Goal: Task Accomplishment & Management: Use online tool/utility

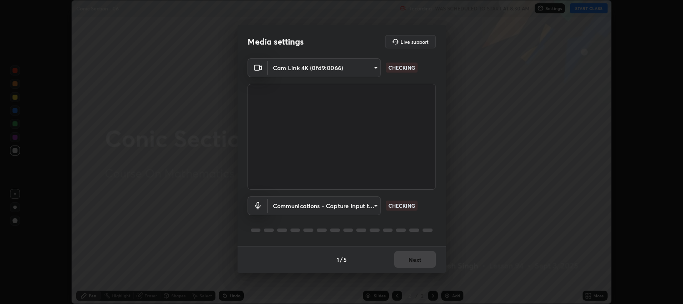
scroll to position [304, 683]
click at [375, 202] on body "Erase all Conic Section - 06 Recording WAS SCHEDULED TO START AT 8:30 AM Settin…" at bounding box center [341, 152] width 683 height 304
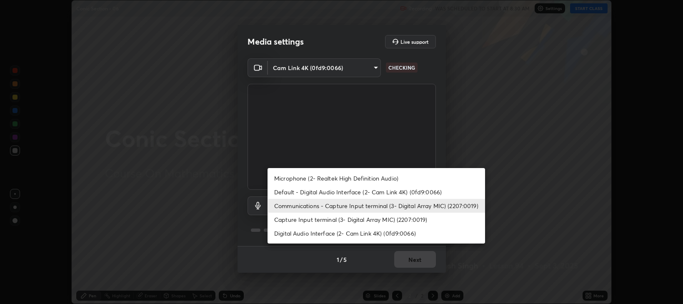
click at [340, 192] on li "Default - Digital Audio Interface (2- Cam Link 4K) (0fd9:0066)" at bounding box center [377, 192] width 218 height 14
type input "default"
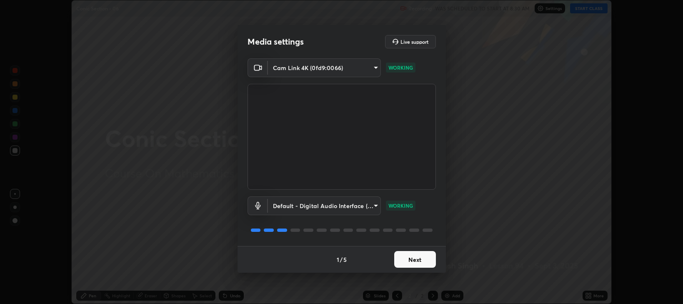
click at [415, 260] on button "Next" at bounding box center [415, 259] width 42 height 17
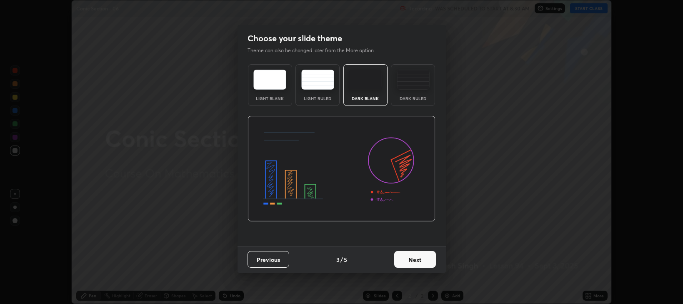
click at [416, 256] on button "Next" at bounding box center [415, 259] width 42 height 17
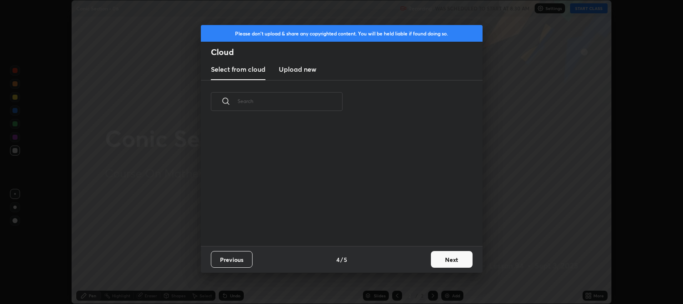
click at [446, 259] on button "Next" at bounding box center [452, 259] width 42 height 17
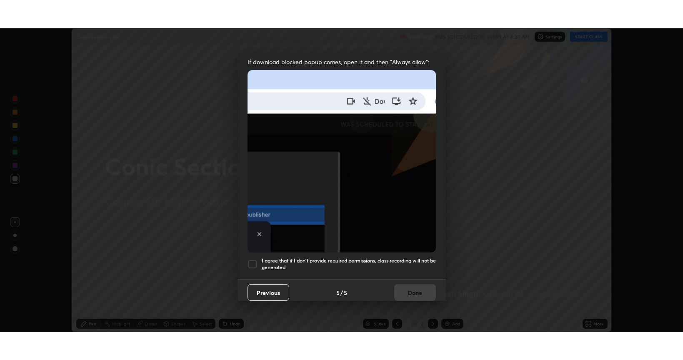
scroll to position [169, 0]
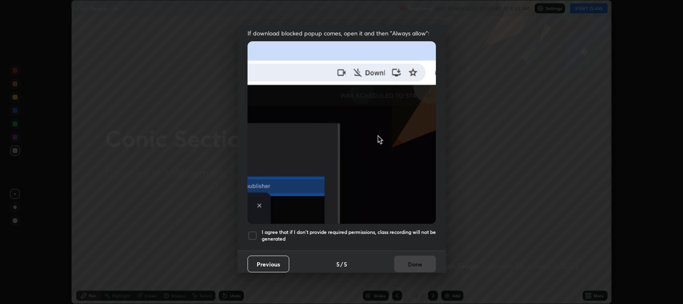
click at [253, 231] on div at bounding box center [253, 236] width 10 height 10
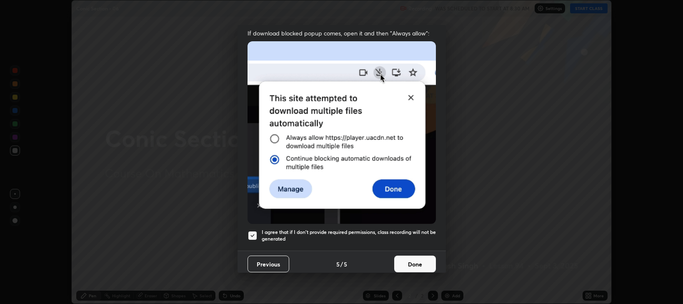
click at [408, 260] on button "Done" at bounding box center [415, 264] width 42 height 17
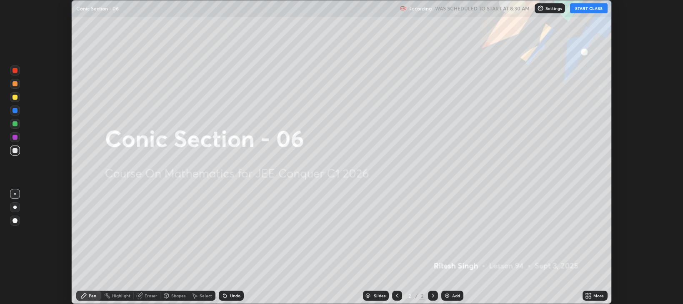
click at [588, 294] on icon at bounding box center [587, 294] width 2 height 2
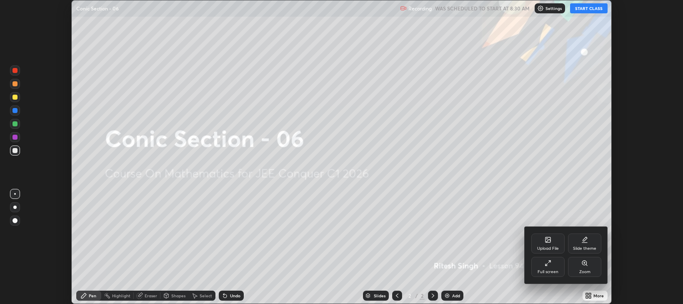
click at [554, 273] on div "Full screen" at bounding box center [548, 272] width 21 height 4
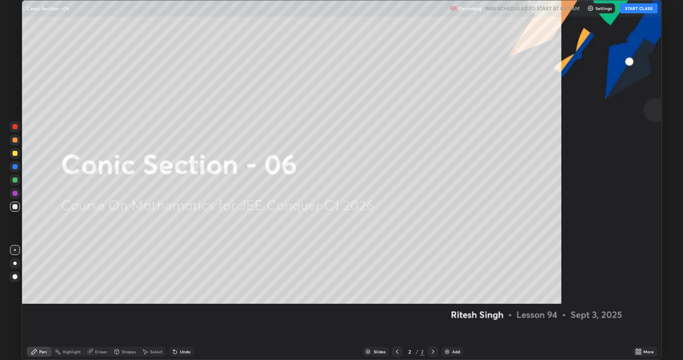
scroll to position [360, 683]
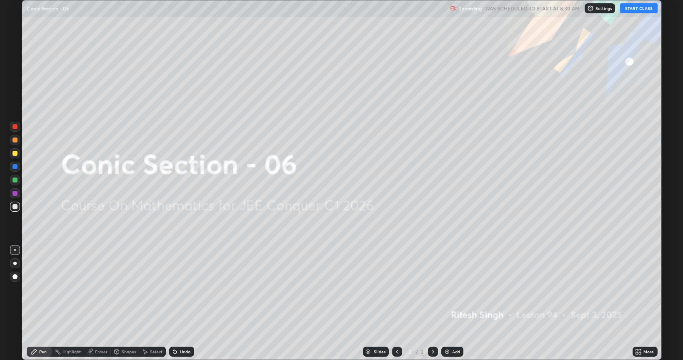
click at [636, 9] on button "START CLASS" at bounding box center [640, 8] width 38 height 10
click at [461, 304] on div "Add" at bounding box center [453, 352] width 22 height 10
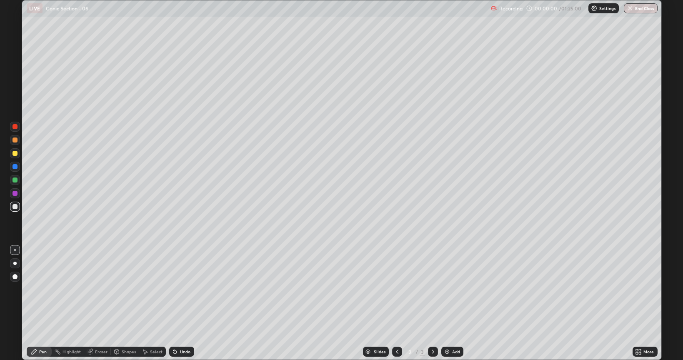
click at [450, 304] on img at bounding box center [447, 352] width 7 height 7
click at [450, 304] on div "Add" at bounding box center [453, 352] width 22 height 10
click at [451, 304] on div "Add" at bounding box center [453, 352] width 22 height 10
click at [452, 304] on div "Add" at bounding box center [453, 352] width 22 height 10
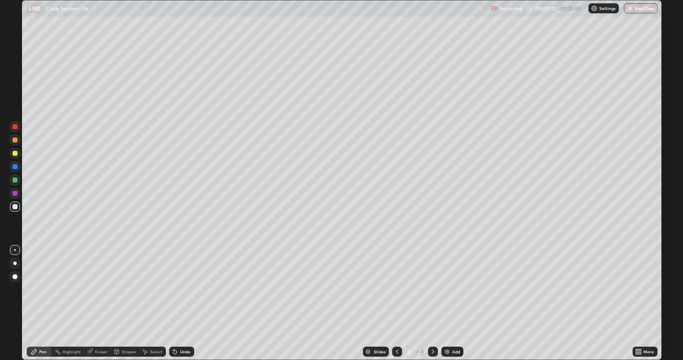
click at [451, 304] on div "Add" at bounding box center [453, 352] width 22 height 10
click at [452, 304] on div "Add" at bounding box center [453, 352] width 22 height 10
click at [450, 304] on div "Add" at bounding box center [453, 352] width 22 height 10
click at [451, 304] on div "Add" at bounding box center [453, 352] width 22 height 10
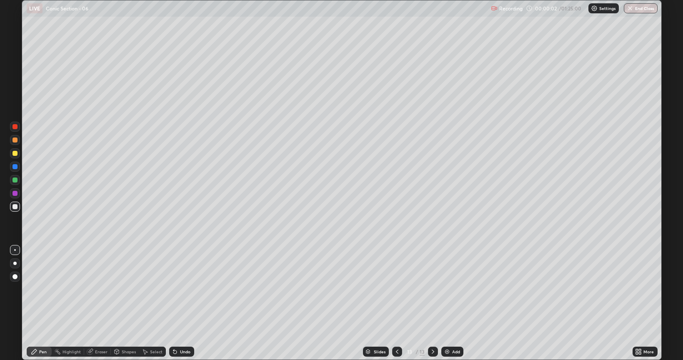
click at [396, 304] on icon at bounding box center [397, 352] width 7 height 7
click at [398, 304] on icon at bounding box center [397, 352] width 7 height 7
click at [397, 304] on icon at bounding box center [397, 352] width 7 height 7
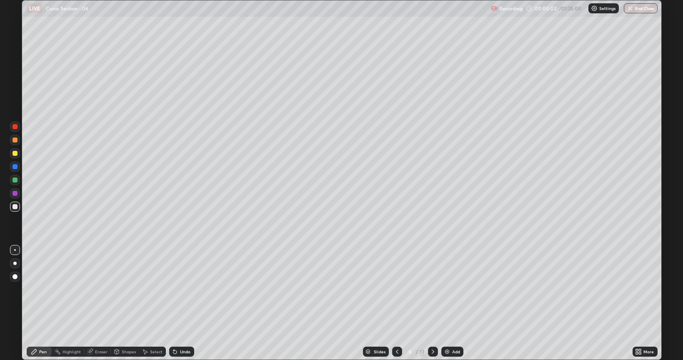
click at [397, 304] on icon at bounding box center [397, 352] width 7 height 7
click at [396, 304] on icon at bounding box center [397, 352] width 7 height 7
click at [397, 304] on icon at bounding box center [397, 352] width 7 height 7
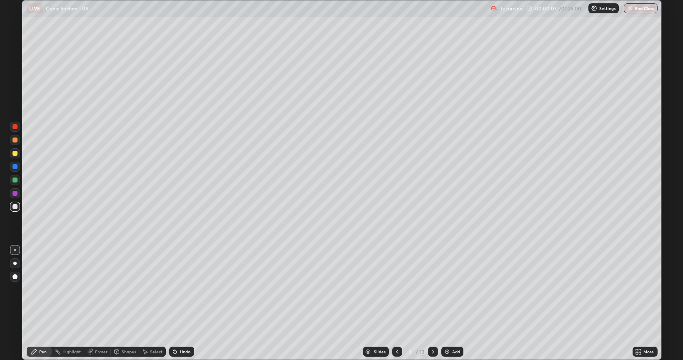
click at [16, 155] on div at bounding box center [15, 153] width 5 height 5
click at [19, 206] on div at bounding box center [15, 207] width 10 height 10
click at [123, 304] on div "Shapes" at bounding box center [129, 352] width 14 height 4
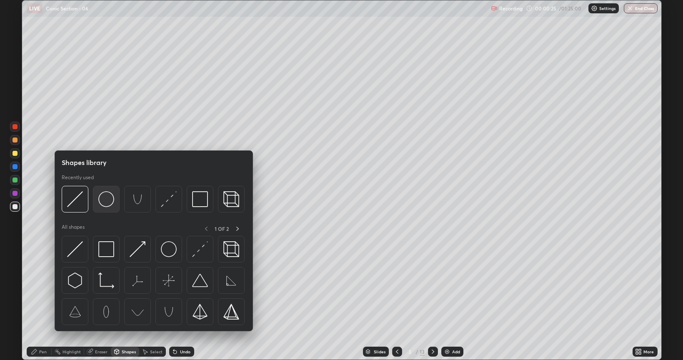
click at [106, 206] on img at bounding box center [106, 199] width 16 height 16
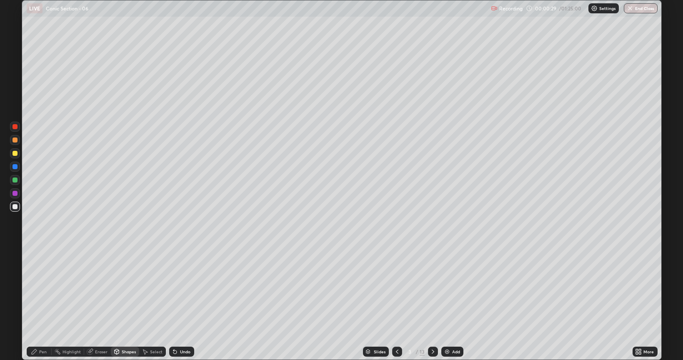
click at [40, 304] on div "Pen" at bounding box center [43, 352] width 8 height 4
click at [179, 304] on div "Undo" at bounding box center [181, 352] width 25 height 10
click at [93, 304] on div "Eraser" at bounding box center [97, 352] width 27 height 10
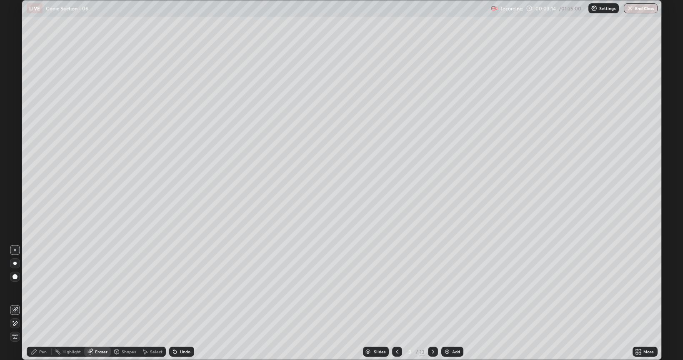
click at [41, 304] on div "Pen" at bounding box center [43, 352] width 8 height 4
click at [432, 304] on icon at bounding box center [433, 352] width 7 height 7
click at [180, 304] on div "Undo" at bounding box center [185, 352] width 10 height 4
click at [173, 304] on icon at bounding box center [173, 350] width 1 height 1
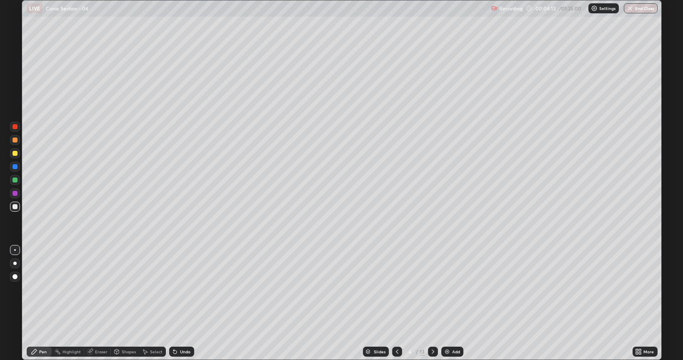
click at [185, 304] on div "Undo" at bounding box center [181, 352] width 25 height 10
click at [398, 304] on icon at bounding box center [397, 352] width 7 height 7
click at [433, 304] on icon at bounding box center [433, 352] width 7 height 7
click at [434, 304] on div at bounding box center [433, 352] width 10 height 17
click at [432, 304] on icon at bounding box center [433, 352] width 7 height 7
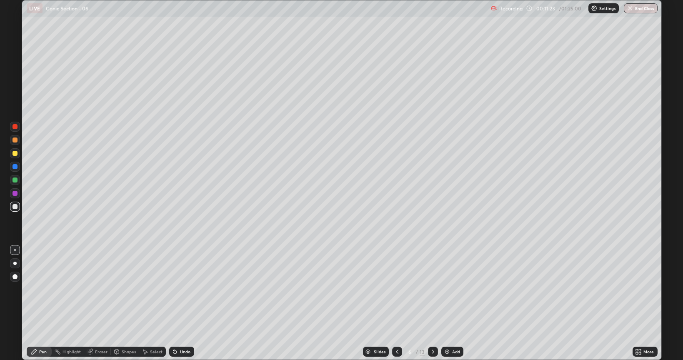
click at [397, 304] on icon at bounding box center [397, 352] width 7 height 7
click at [430, 304] on icon at bounding box center [433, 352] width 7 height 7
click at [397, 304] on icon at bounding box center [397, 352] width 7 height 7
click at [429, 304] on div at bounding box center [433, 352] width 10 height 10
click at [432, 304] on icon at bounding box center [433, 352] width 7 height 7
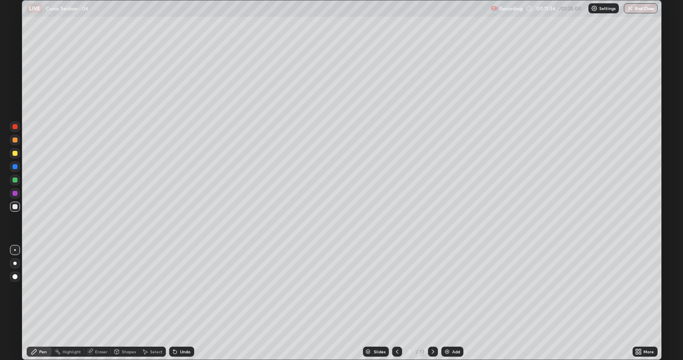
click at [397, 304] on icon at bounding box center [397, 352] width 7 height 7
click at [433, 304] on icon at bounding box center [433, 352] width 7 height 7
click at [397, 304] on icon at bounding box center [397, 352] width 7 height 7
click at [430, 304] on icon at bounding box center [433, 352] width 7 height 7
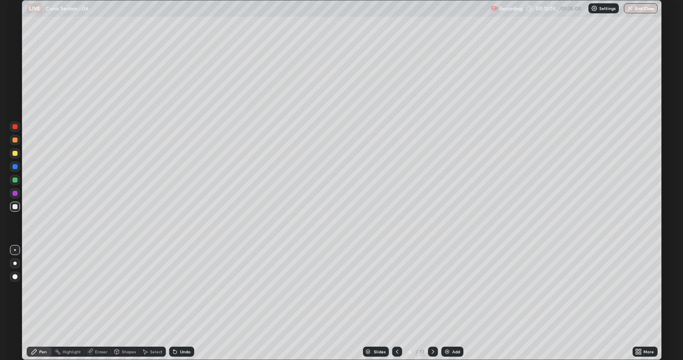
click at [101, 304] on div "Eraser" at bounding box center [101, 352] width 13 height 4
click at [44, 304] on div "Pen" at bounding box center [43, 352] width 8 height 4
click at [182, 304] on div "Undo" at bounding box center [181, 352] width 25 height 10
click at [181, 304] on div "Undo" at bounding box center [185, 352] width 10 height 4
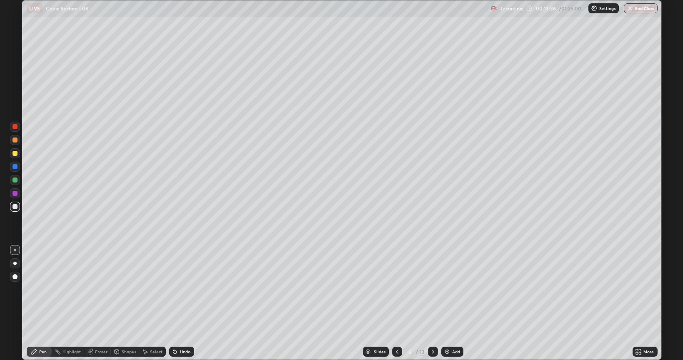
click at [182, 304] on div "Undo" at bounding box center [185, 352] width 10 height 4
click at [432, 304] on icon at bounding box center [433, 352] width 3 height 4
click at [397, 304] on icon at bounding box center [397, 352] width 7 height 7
click at [395, 304] on icon at bounding box center [397, 352] width 7 height 7
click at [433, 304] on icon at bounding box center [433, 352] width 3 height 4
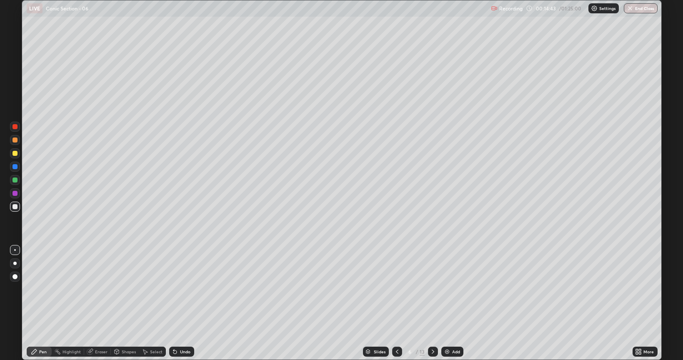
click at [432, 304] on icon at bounding box center [433, 352] width 3 height 4
click at [432, 304] on icon at bounding box center [433, 352] width 7 height 7
click at [185, 304] on div "Undo" at bounding box center [181, 352] width 25 height 10
click at [184, 304] on div "Undo" at bounding box center [181, 352] width 25 height 10
click at [430, 304] on icon at bounding box center [433, 352] width 7 height 7
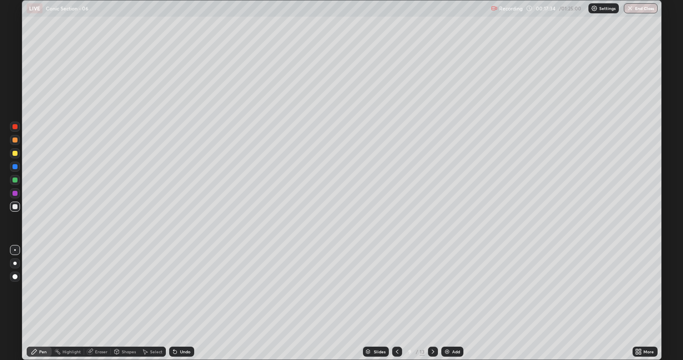
click at [182, 304] on div "Undo" at bounding box center [185, 352] width 10 height 4
click at [432, 304] on icon at bounding box center [433, 352] width 7 height 7
click at [396, 304] on icon at bounding box center [397, 352] width 7 height 7
click at [398, 304] on icon at bounding box center [397, 352] width 7 height 7
click at [397, 304] on icon at bounding box center [397, 352] width 7 height 7
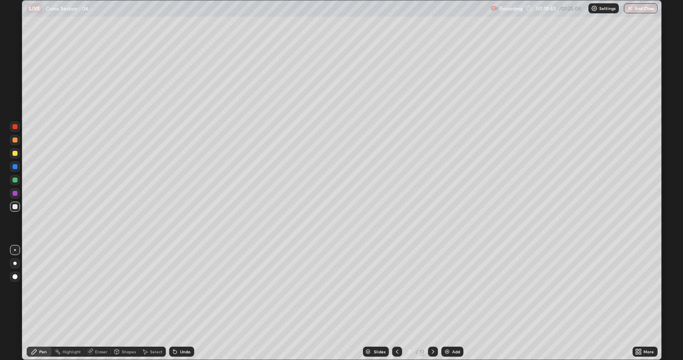
click at [396, 304] on icon at bounding box center [397, 352] width 3 height 4
click at [392, 304] on div at bounding box center [397, 352] width 10 height 10
click at [394, 304] on div at bounding box center [397, 352] width 10 height 10
click at [430, 304] on icon at bounding box center [433, 352] width 7 height 7
click at [432, 304] on icon at bounding box center [433, 352] width 7 height 7
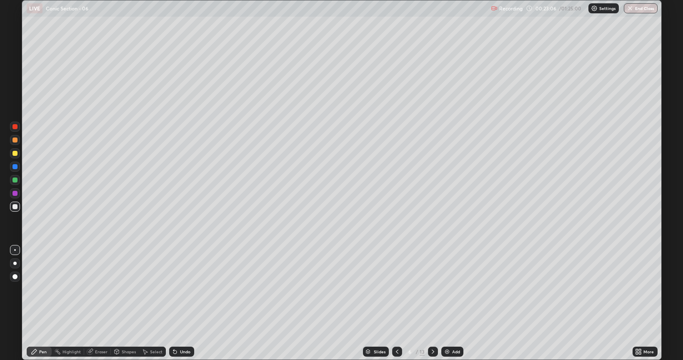
click at [432, 304] on icon at bounding box center [433, 352] width 7 height 7
click at [399, 304] on icon at bounding box center [397, 352] width 7 height 7
click at [435, 304] on icon at bounding box center [433, 352] width 7 height 7
click at [123, 304] on div "Shapes" at bounding box center [129, 352] width 14 height 4
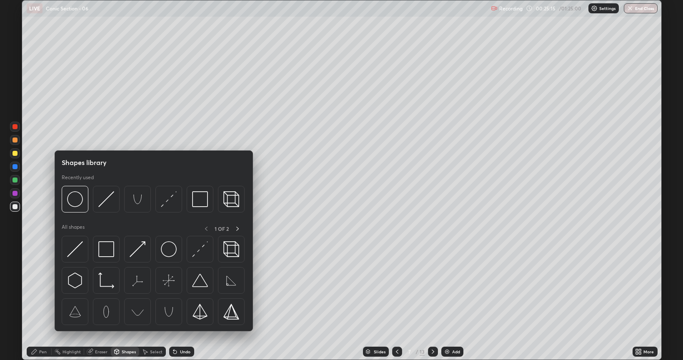
click at [103, 304] on div "Eraser" at bounding box center [101, 352] width 13 height 4
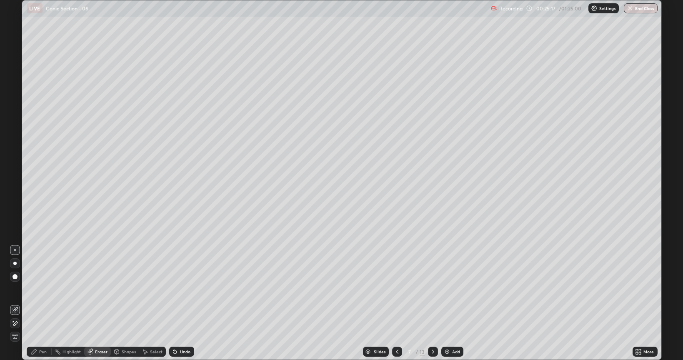
click at [43, 304] on div "Pen" at bounding box center [43, 352] width 8 height 4
click at [432, 304] on icon at bounding box center [433, 352] width 3 height 4
click at [432, 304] on icon at bounding box center [433, 352] width 7 height 7
click at [431, 304] on icon at bounding box center [433, 352] width 7 height 7
click at [17, 155] on div at bounding box center [15, 153] width 5 height 5
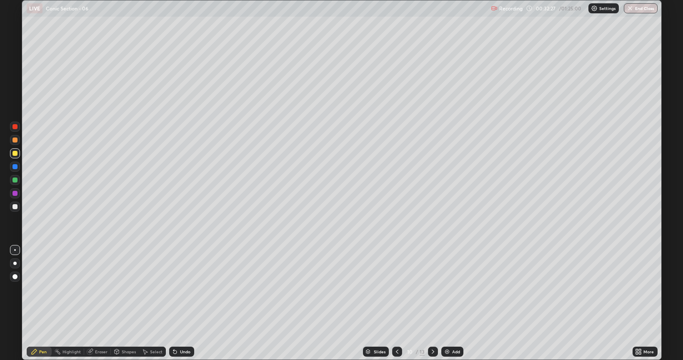
click at [433, 304] on icon at bounding box center [433, 352] width 7 height 7
click at [395, 304] on icon at bounding box center [397, 352] width 7 height 7
click at [435, 304] on div at bounding box center [433, 352] width 10 height 10
click at [184, 304] on div "Undo" at bounding box center [185, 352] width 10 height 4
click at [183, 304] on div "Undo" at bounding box center [181, 352] width 25 height 10
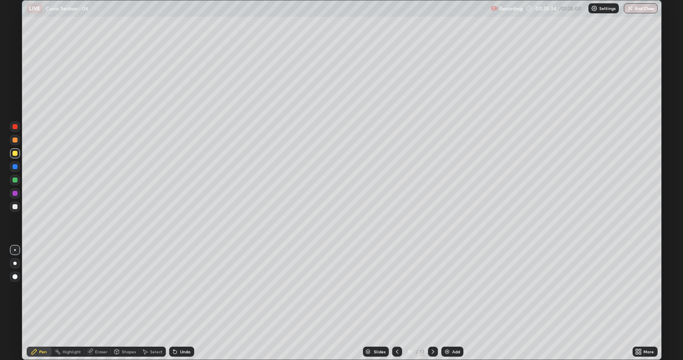
click at [184, 304] on div "Undo" at bounding box center [181, 352] width 25 height 10
click at [186, 304] on div "Undo" at bounding box center [185, 352] width 10 height 4
click at [180, 304] on div "Undo" at bounding box center [185, 352] width 10 height 4
click at [183, 304] on div "Undo" at bounding box center [185, 352] width 10 height 4
click at [185, 304] on div "Undo" at bounding box center [185, 352] width 10 height 4
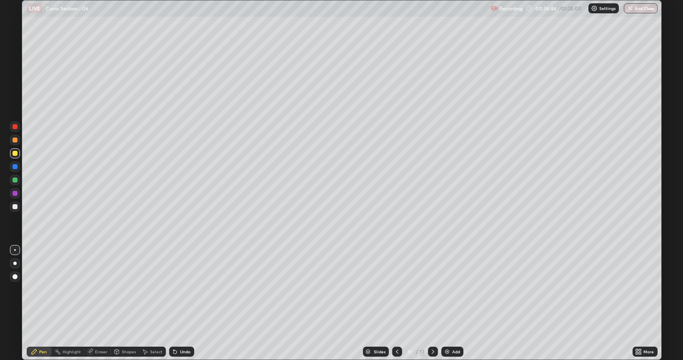
click at [185, 304] on div "Undo" at bounding box center [185, 352] width 10 height 4
click at [186, 304] on div "Undo" at bounding box center [185, 352] width 10 height 4
click at [185, 304] on div "Undo" at bounding box center [181, 352] width 25 height 10
click at [433, 304] on icon at bounding box center [433, 352] width 7 height 7
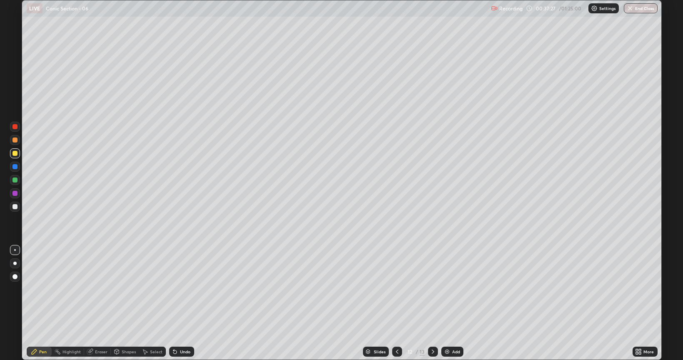
click at [396, 304] on icon at bounding box center [397, 352] width 7 height 7
click at [434, 304] on icon at bounding box center [433, 352] width 7 height 7
click at [397, 304] on icon at bounding box center [397, 352] width 7 height 7
click at [434, 304] on icon at bounding box center [433, 352] width 7 height 7
click at [401, 304] on div at bounding box center [397, 352] width 10 height 10
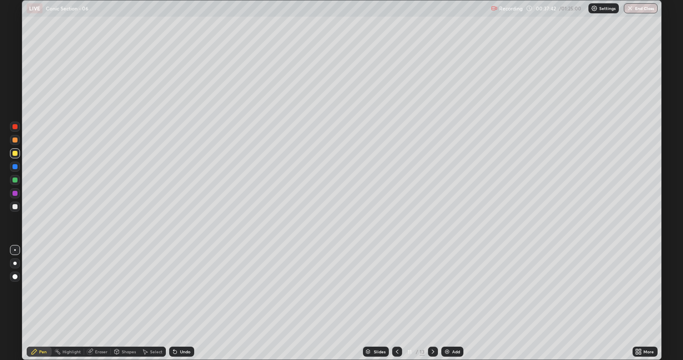
click at [436, 304] on div at bounding box center [433, 352] width 10 height 10
click at [432, 304] on icon at bounding box center [433, 352] width 7 height 7
click at [397, 304] on icon at bounding box center [397, 352] width 7 height 7
click at [432, 304] on icon at bounding box center [433, 352] width 7 height 7
click at [400, 304] on div at bounding box center [397, 352] width 10 height 10
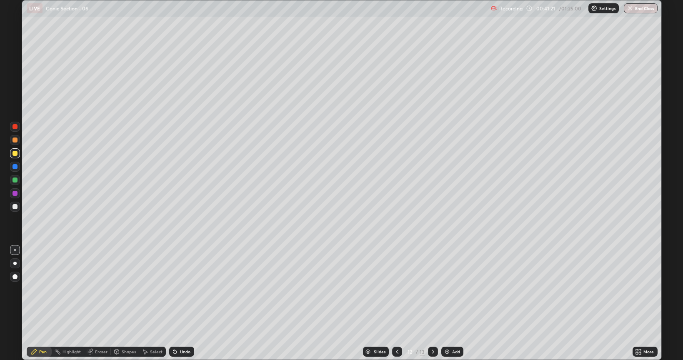
click at [396, 304] on icon at bounding box center [397, 352] width 7 height 7
click at [432, 304] on icon at bounding box center [433, 352] width 7 height 7
click at [430, 304] on icon at bounding box center [433, 352] width 7 height 7
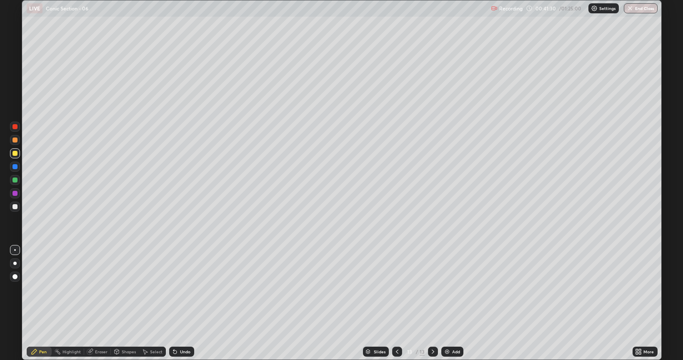
click at [452, 304] on div "Add" at bounding box center [456, 352] width 8 height 4
click at [396, 304] on icon at bounding box center [397, 352] width 7 height 7
click at [397, 304] on icon at bounding box center [397, 352] width 7 height 7
click at [395, 304] on icon at bounding box center [397, 352] width 7 height 7
click at [432, 304] on icon at bounding box center [433, 352] width 7 height 7
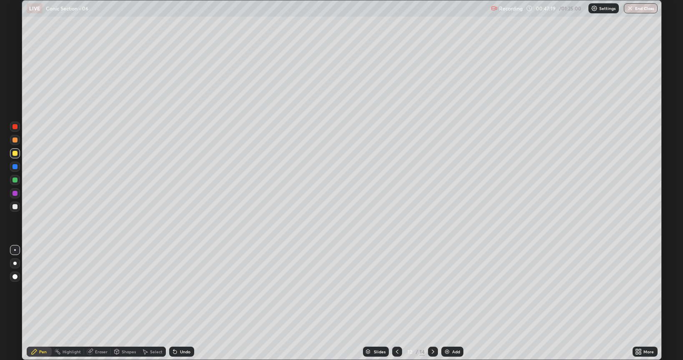
click at [433, 304] on icon at bounding box center [433, 352] width 3 height 4
click at [433, 304] on icon at bounding box center [433, 352] width 7 height 7
click at [452, 304] on div "Add" at bounding box center [456, 352] width 8 height 4
click at [183, 304] on div "Undo" at bounding box center [185, 352] width 10 height 4
click at [12, 208] on div at bounding box center [15, 207] width 10 height 10
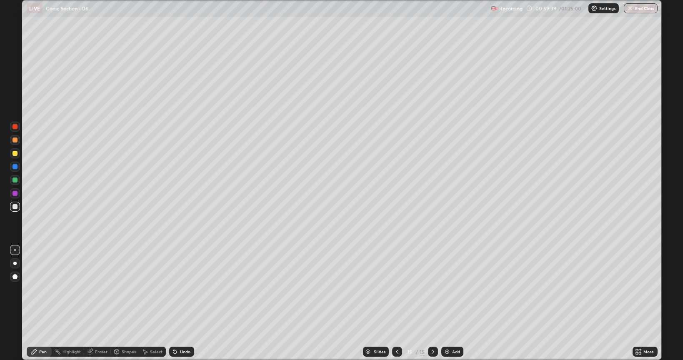
click at [452, 304] on div "Add" at bounding box center [456, 352] width 8 height 4
click at [453, 304] on div "Add" at bounding box center [456, 352] width 8 height 4
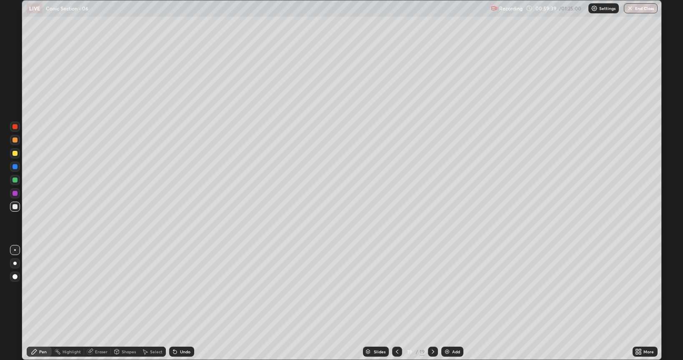
click at [452, 304] on div "Add" at bounding box center [456, 352] width 8 height 4
click at [452, 304] on div "Add" at bounding box center [453, 352] width 22 height 10
click at [399, 304] on icon at bounding box center [397, 352] width 7 height 7
click at [397, 304] on icon at bounding box center [397, 352] width 7 height 7
click at [398, 304] on icon at bounding box center [397, 352] width 7 height 7
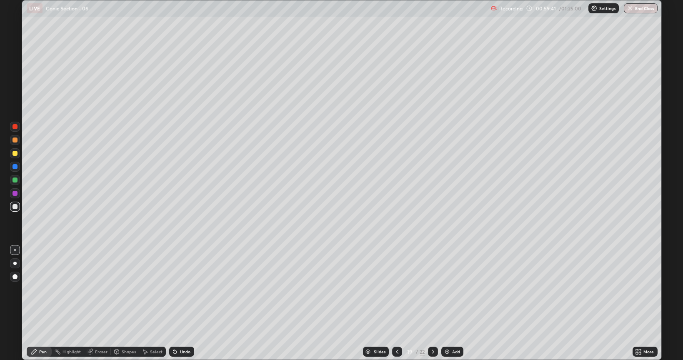
click at [397, 304] on icon at bounding box center [397, 352] width 7 height 7
click at [398, 304] on icon at bounding box center [397, 352] width 7 height 7
click at [397, 304] on icon at bounding box center [397, 352] width 7 height 7
click at [397, 304] on icon at bounding box center [397, 352] width 3 height 4
click at [434, 304] on icon at bounding box center [433, 352] width 7 height 7
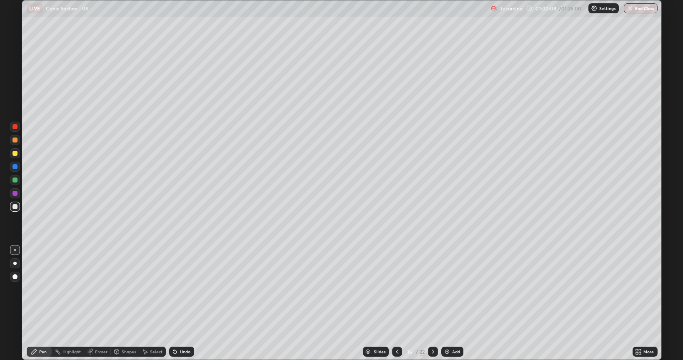
click at [15, 206] on div at bounding box center [15, 206] width 5 height 5
click at [14, 207] on div at bounding box center [15, 206] width 5 height 5
click at [397, 304] on icon at bounding box center [397, 352] width 7 height 7
click at [431, 304] on div at bounding box center [433, 352] width 10 height 10
click at [180, 304] on div "Undo" at bounding box center [181, 352] width 25 height 10
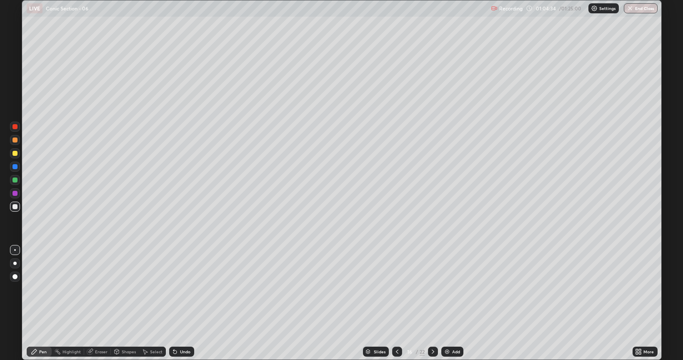
click at [181, 304] on div "Undo" at bounding box center [181, 352] width 25 height 10
click at [429, 304] on div at bounding box center [433, 352] width 10 height 10
click at [433, 304] on icon at bounding box center [433, 352] width 7 height 7
click at [396, 304] on icon at bounding box center [397, 352] width 7 height 7
click at [432, 304] on icon at bounding box center [433, 352] width 7 height 7
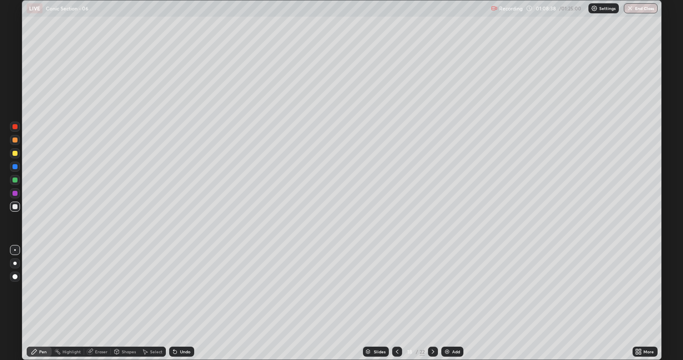
click at [397, 304] on icon at bounding box center [397, 352] width 7 height 7
click at [401, 304] on div at bounding box center [397, 352] width 10 height 10
click at [432, 304] on icon at bounding box center [433, 352] width 7 height 7
click at [434, 304] on icon at bounding box center [433, 352] width 3 height 4
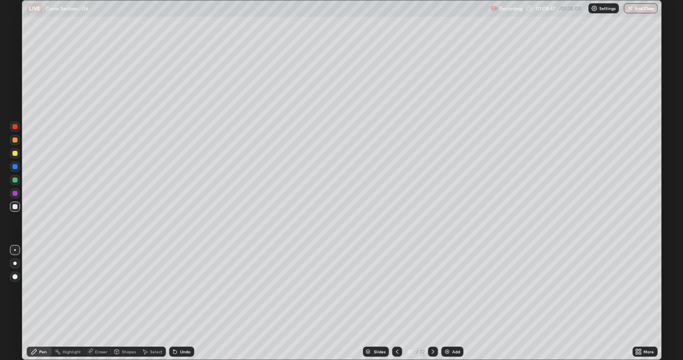
click at [433, 304] on icon at bounding box center [433, 352] width 7 height 7
click at [181, 304] on div "Undo" at bounding box center [181, 352] width 25 height 10
click at [179, 304] on div "Undo" at bounding box center [181, 352] width 25 height 10
click at [178, 304] on div "Undo" at bounding box center [181, 352] width 25 height 10
click at [177, 304] on icon at bounding box center [175, 352] width 7 height 7
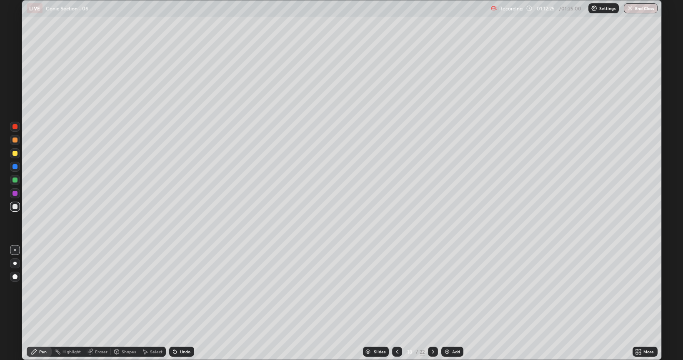
click at [178, 304] on div "Undo" at bounding box center [181, 352] width 25 height 10
click at [176, 304] on div "Undo" at bounding box center [181, 352] width 25 height 10
click at [177, 304] on div "Undo" at bounding box center [181, 352] width 25 height 10
click at [432, 304] on icon at bounding box center [433, 352] width 7 height 7
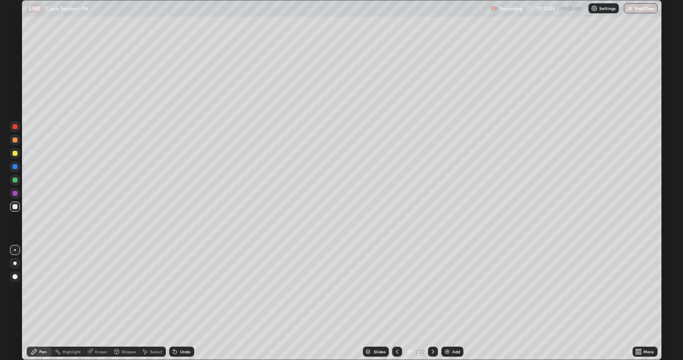
click at [397, 304] on icon at bounding box center [397, 352] width 7 height 7
click at [96, 304] on div "Eraser" at bounding box center [97, 352] width 27 height 10
click at [40, 304] on div "Pen" at bounding box center [39, 352] width 25 height 10
click at [433, 304] on icon at bounding box center [433, 352] width 7 height 7
click at [98, 304] on div "Eraser" at bounding box center [101, 352] width 13 height 4
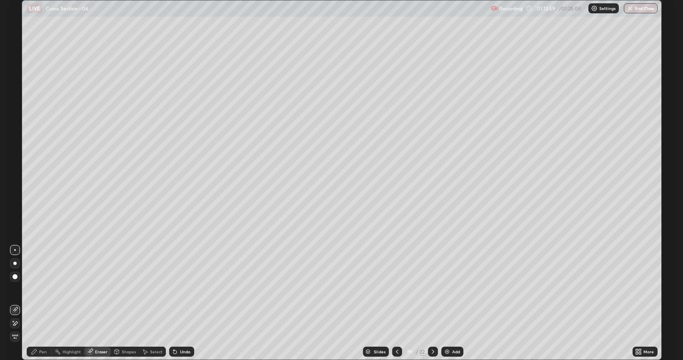
click at [39, 304] on div "Pen" at bounding box center [43, 352] width 8 height 4
click at [98, 304] on div "Eraser" at bounding box center [101, 352] width 13 height 4
click at [42, 304] on div "Pen" at bounding box center [39, 352] width 25 height 10
click at [397, 304] on icon at bounding box center [397, 352] width 7 height 7
click at [398, 304] on icon at bounding box center [397, 352] width 7 height 7
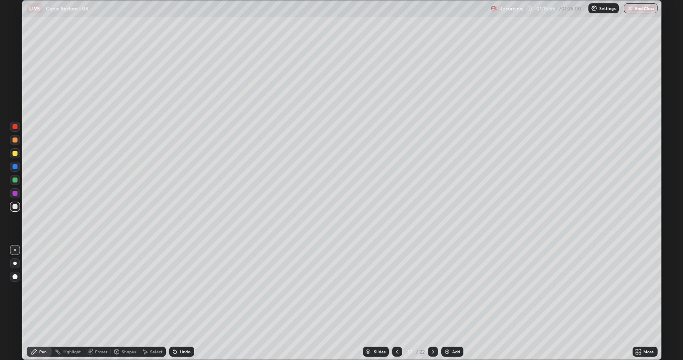
click at [397, 304] on icon at bounding box center [397, 352] width 7 height 7
click at [432, 304] on icon at bounding box center [433, 352] width 7 height 7
click at [431, 304] on icon at bounding box center [433, 352] width 7 height 7
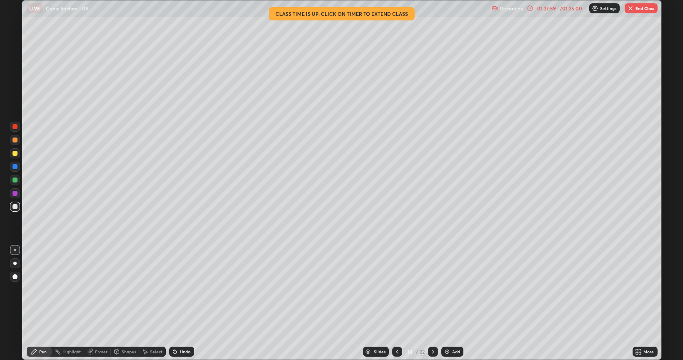
click at [646, 9] on button "End Class" at bounding box center [641, 8] width 33 height 10
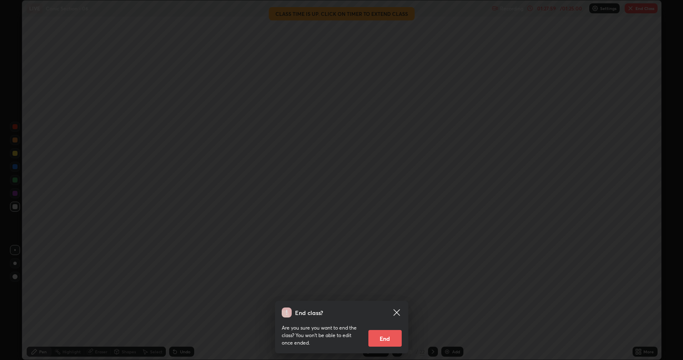
click at [388, 304] on button "End" at bounding box center [385, 338] width 33 height 17
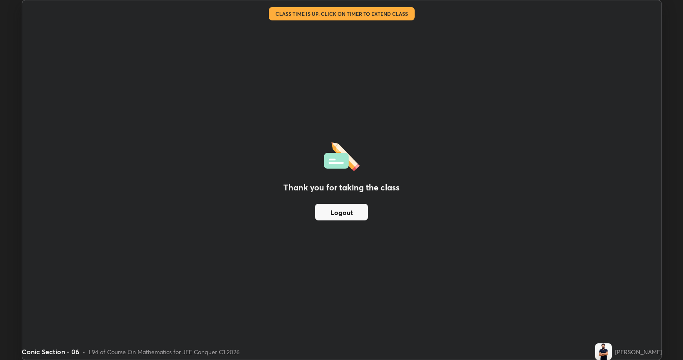
click at [332, 219] on button "Logout" at bounding box center [341, 212] width 53 height 17
click at [346, 213] on button "Logout" at bounding box center [341, 212] width 53 height 17
